Goal: Information Seeking & Learning: Find specific fact

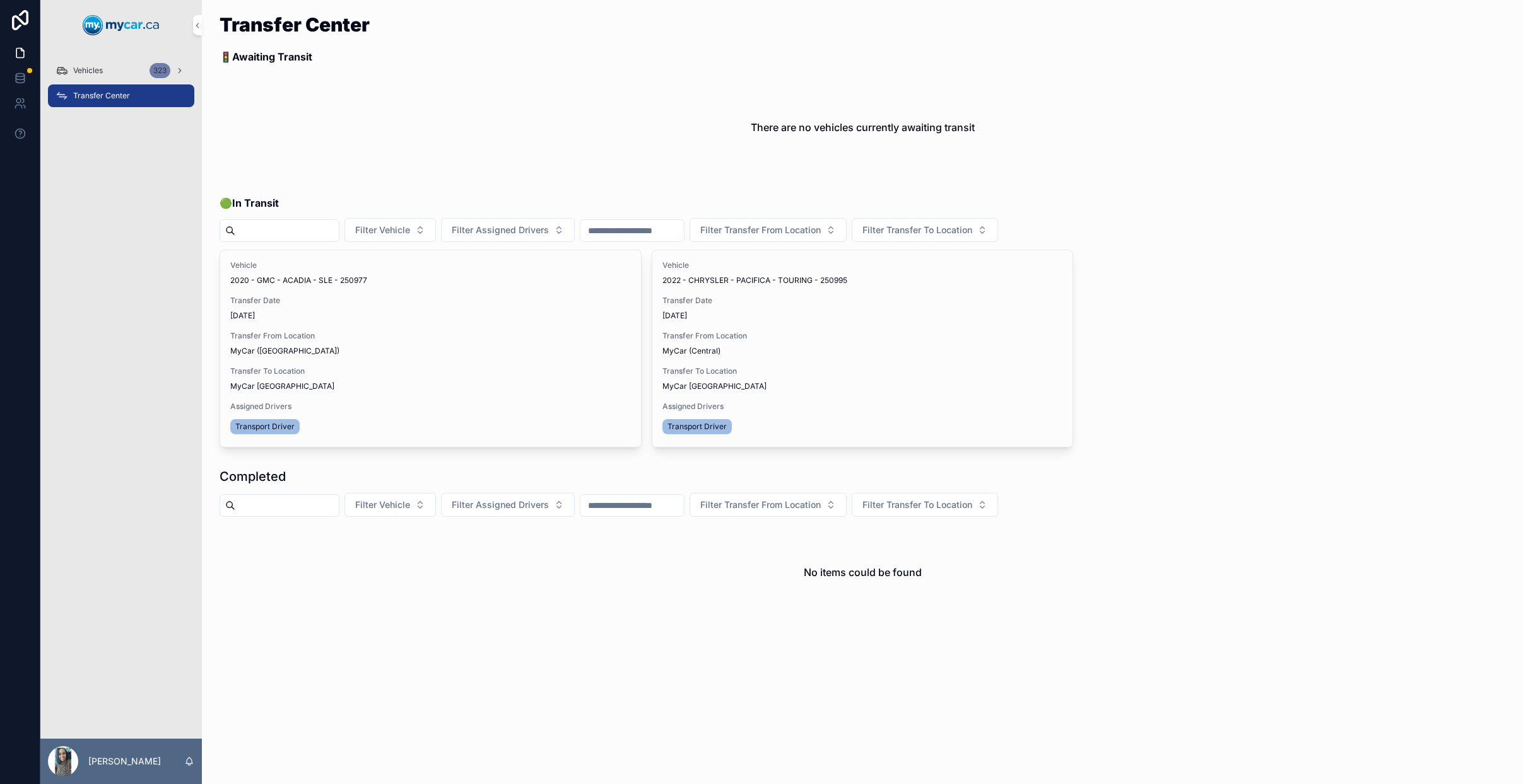
click at [95, 71] on span "Vehicles" at bounding box center [87, 71] width 30 height 10
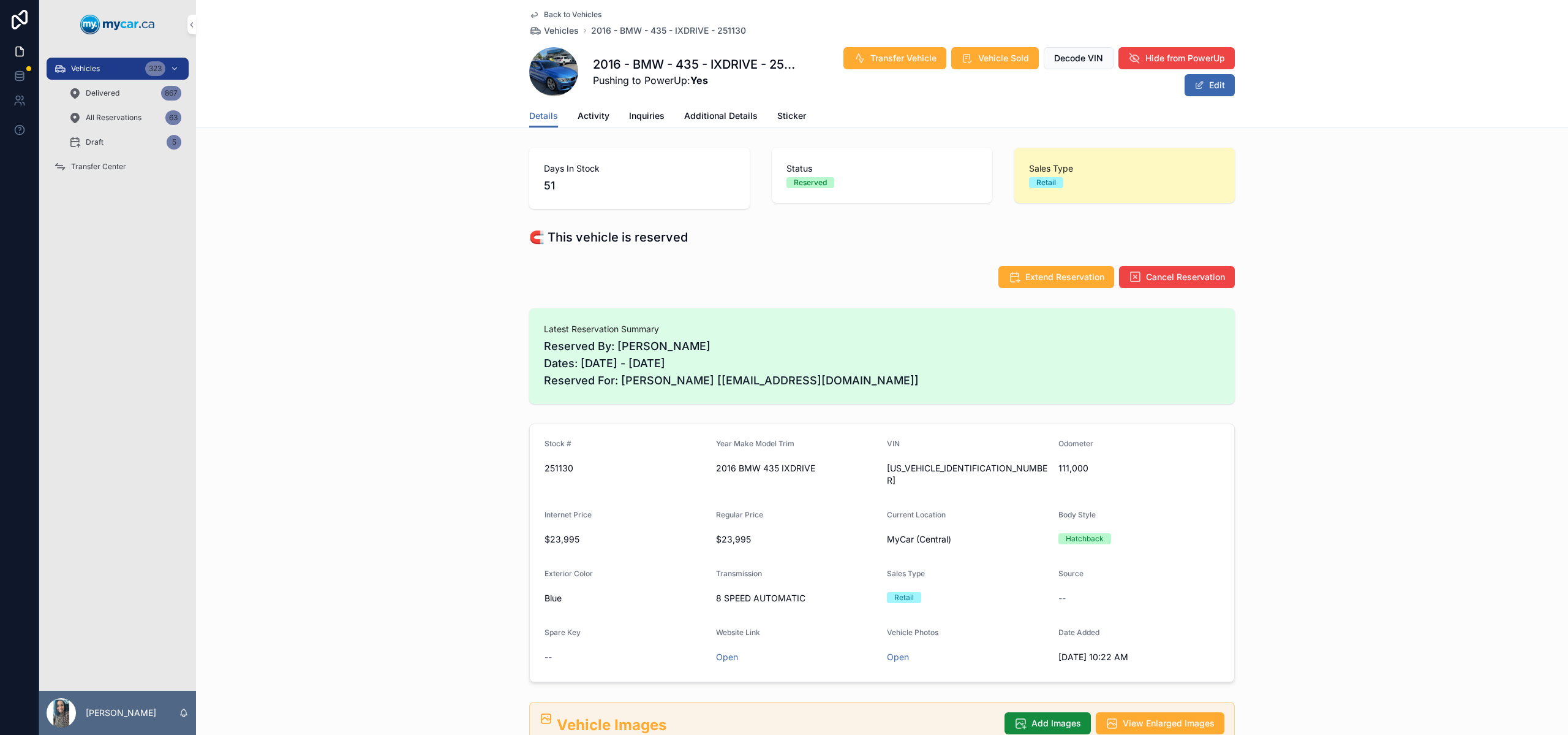
click at [128, 65] on div "Vehicles 323" at bounding box center [118, 69] width 128 height 19
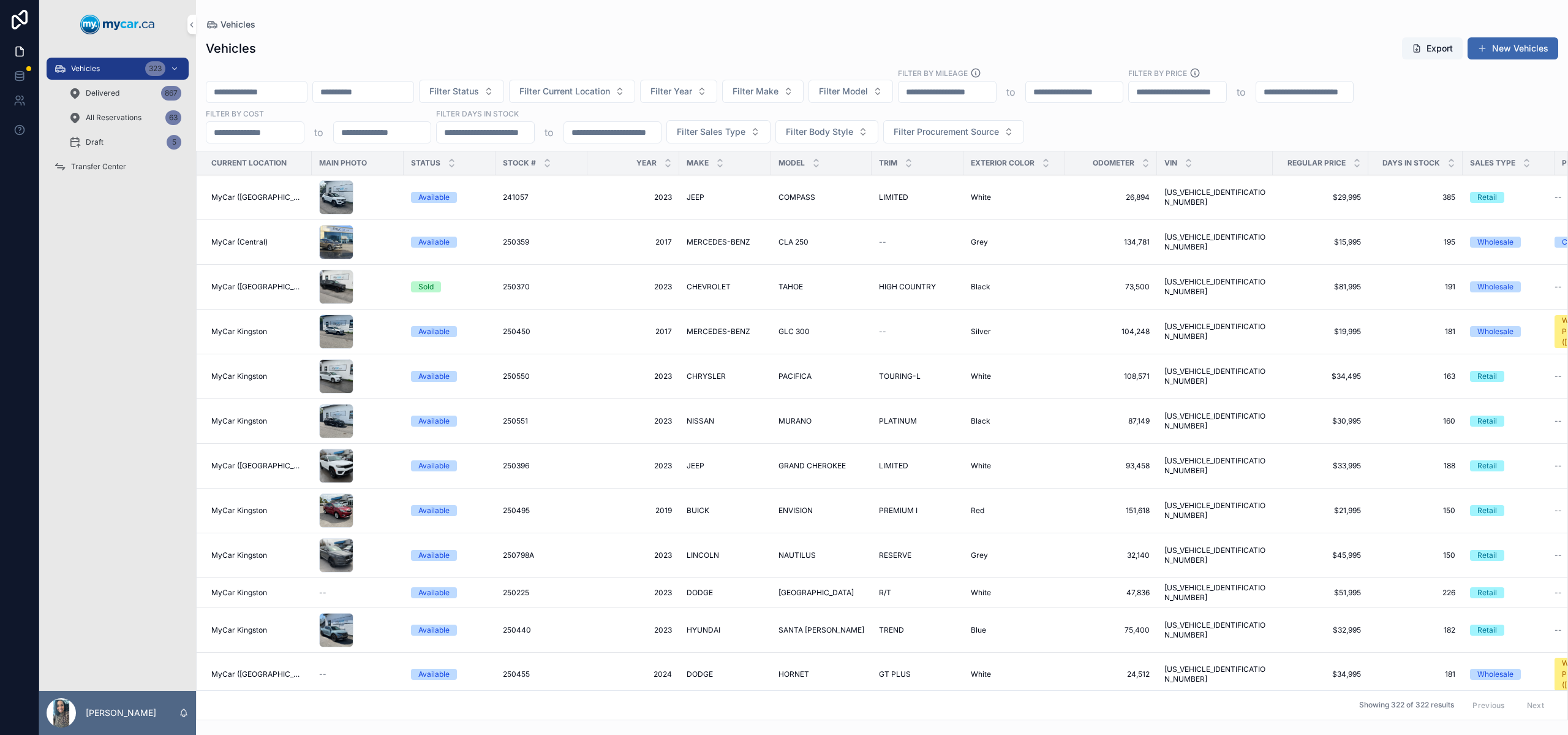
click at [277, 94] on input "scrollable content" at bounding box center [256, 92] width 100 height 17
click at [385, 104] on div "Filter Status Filter Current Location Filter Year Filter Make Filter Model Filt…" at bounding box center [883, 106] width 1372 height 76
click at [394, 96] on input "scrollable content" at bounding box center [363, 92] width 100 height 17
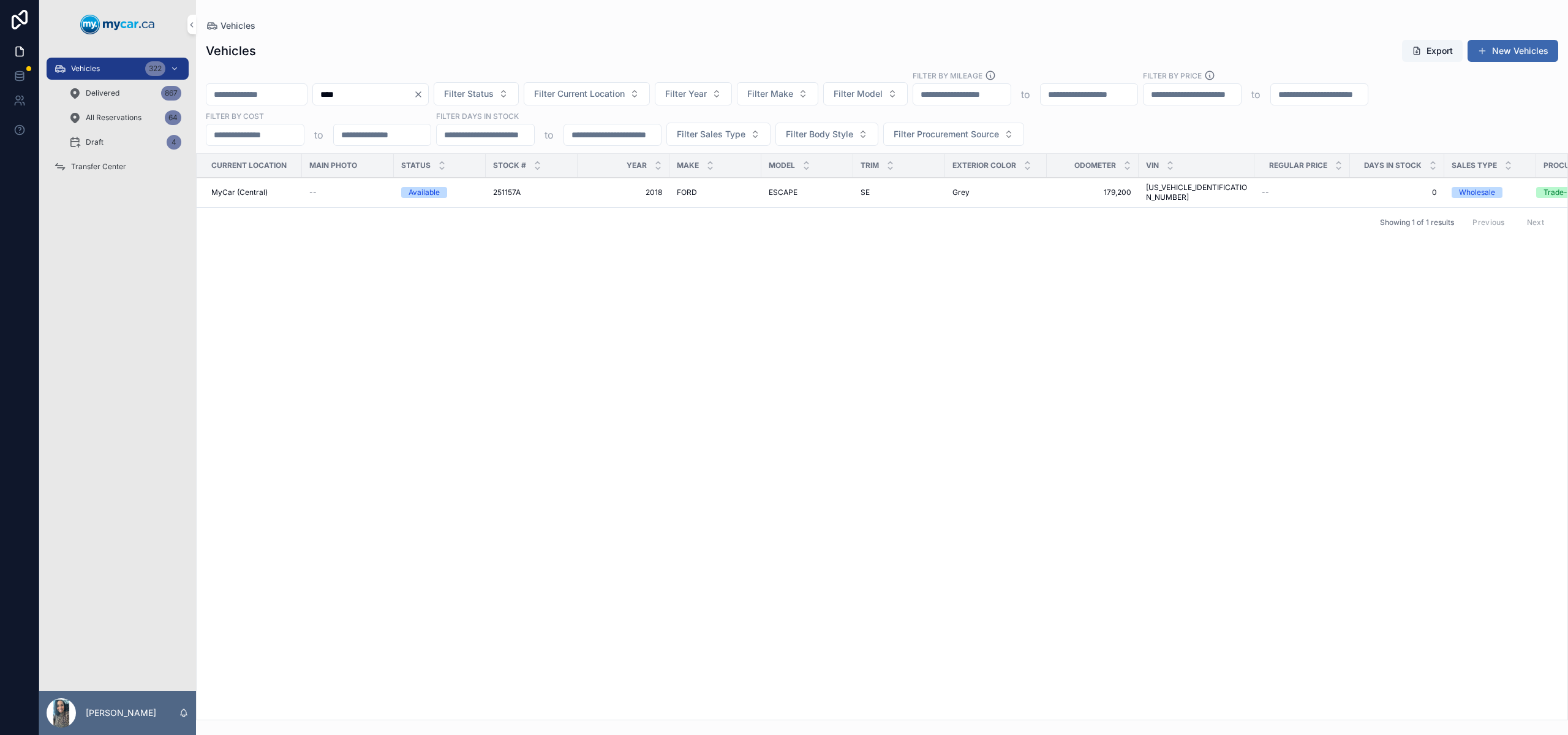
type input "****"
click at [423, 96] on icon "Clear" at bounding box center [418, 94] width 10 height 10
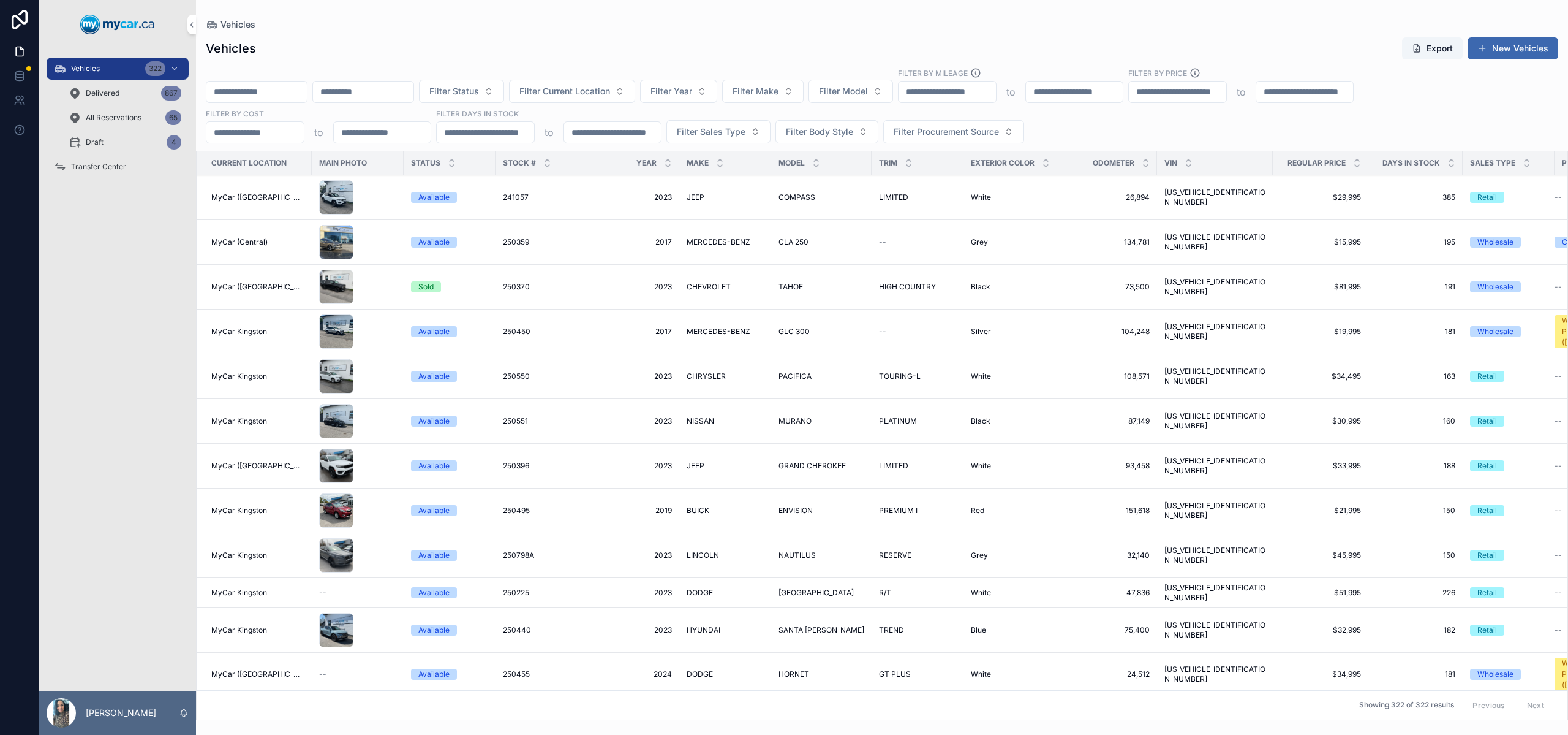
click at [301, 94] on input "scrollable content" at bounding box center [256, 92] width 100 height 17
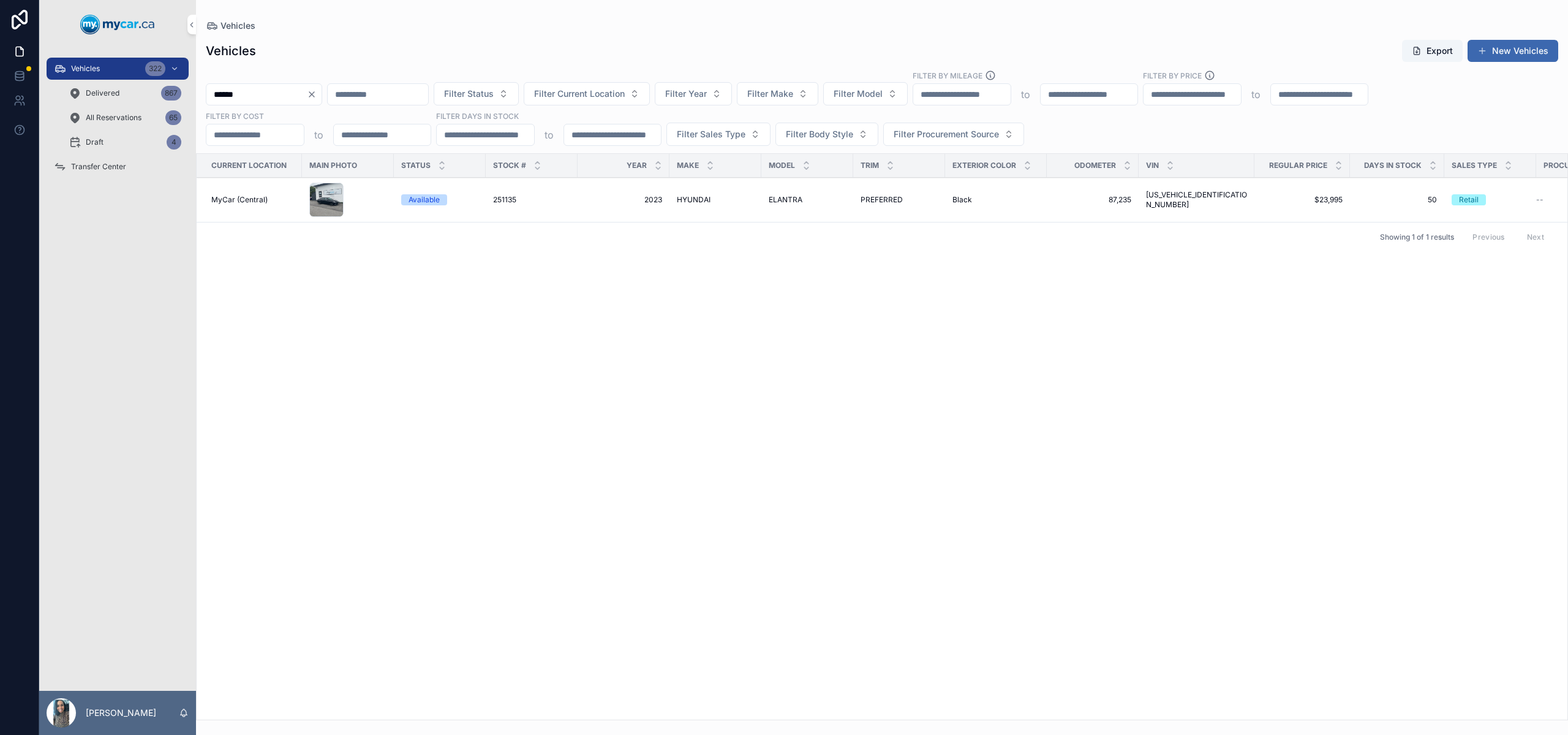
type input "******"
click at [802, 200] on span "ELANTRA" at bounding box center [785, 200] width 33 height 10
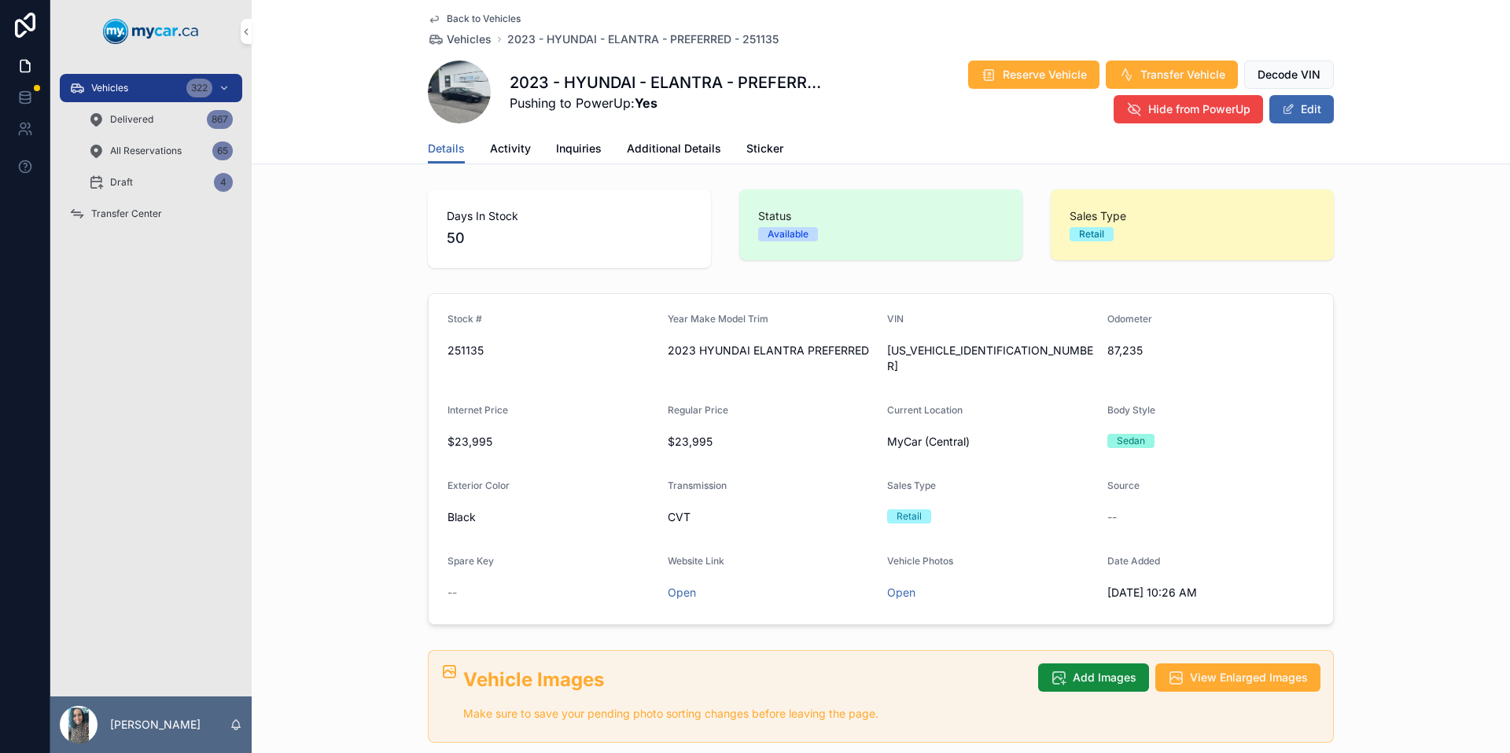
click at [899, 352] on span "[US_VEHICLE_IDENTIFICATION_NUMBER]" at bounding box center [991, 358] width 208 height 31
click at [0, 0] on icon "scrollable content" at bounding box center [0, 0] width 0 height 0
